Goal: Task Accomplishment & Management: Use online tool/utility

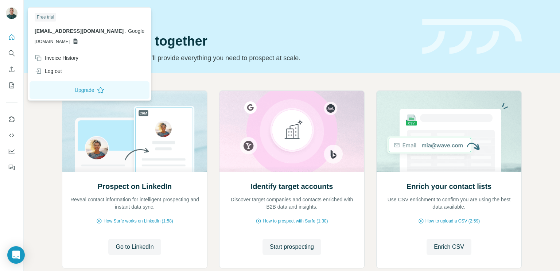
click at [15, 9] on img at bounding box center [12, 13] width 12 height 12
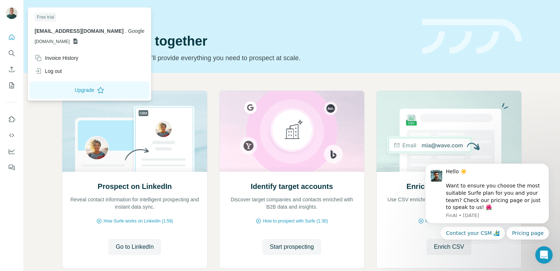
click at [10, 13] on img at bounding box center [12, 13] width 12 height 12
click at [12, 40] on icon "Quick start" at bounding box center [11, 37] width 7 height 7
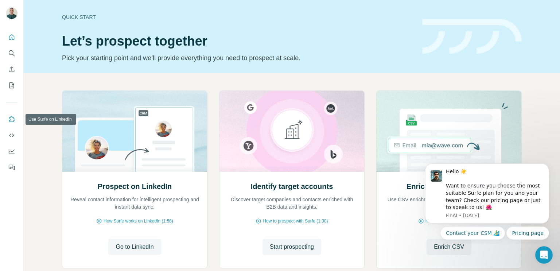
click at [12, 123] on button "Use Surfe on LinkedIn" at bounding box center [12, 119] width 12 height 13
click at [11, 133] on icon "Use Surfe API" at bounding box center [11, 135] width 7 height 7
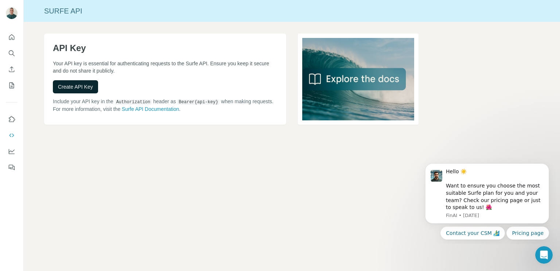
click at [60, 83] on span "Create API Key" at bounding box center [75, 86] width 35 height 7
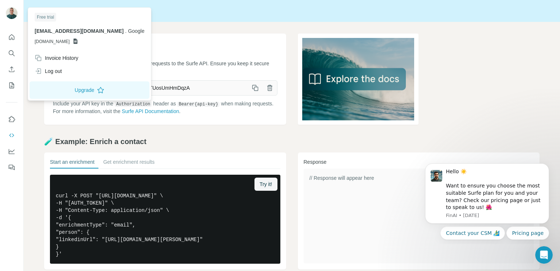
click at [12, 18] on img at bounding box center [12, 13] width 12 height 12
click at [13, 11] on img at bounding box center [12, 13] width 12 height 12
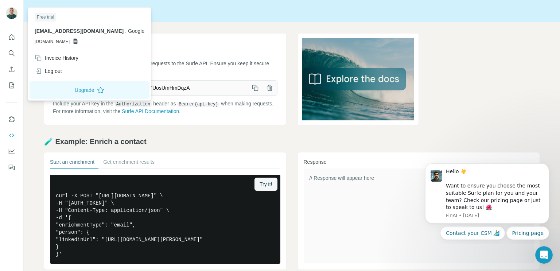
click at [13, 11] on img at bounding box center [12, 13] width 12 height 12
